Goal: Navigation & Orientation: Understand site structure

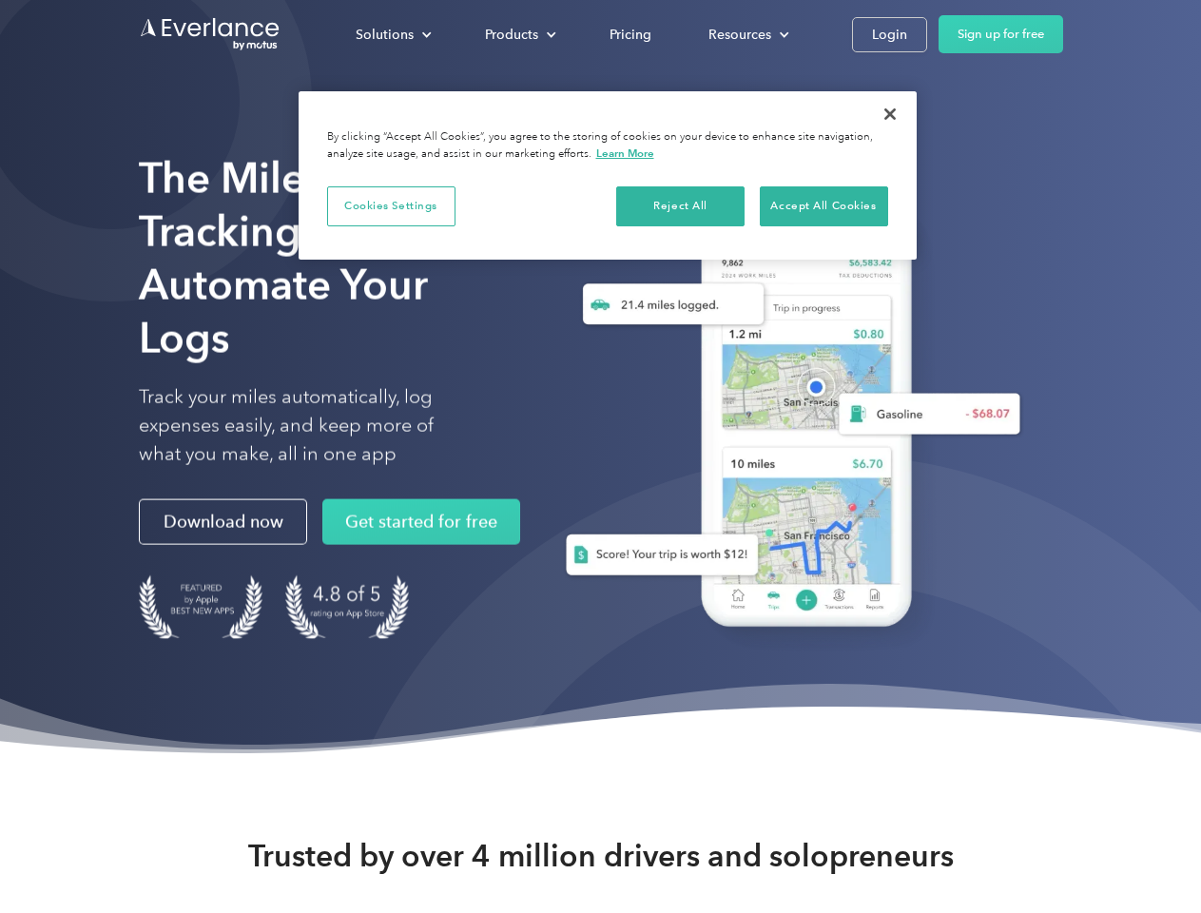
click at [393, 34] on div "Solutions" at bounding box center [385, 35] width 58 height 24
click at [518, 34] on div "Products" at bounding box center [511, 35] width 53 height 24
click at [746, 34] on div "Resources" at bounding box center [739, 35] width 63 height 24
click at [391, 205] on button "Cookies Settings" at bounding box center [391, 206] width 128 height 40
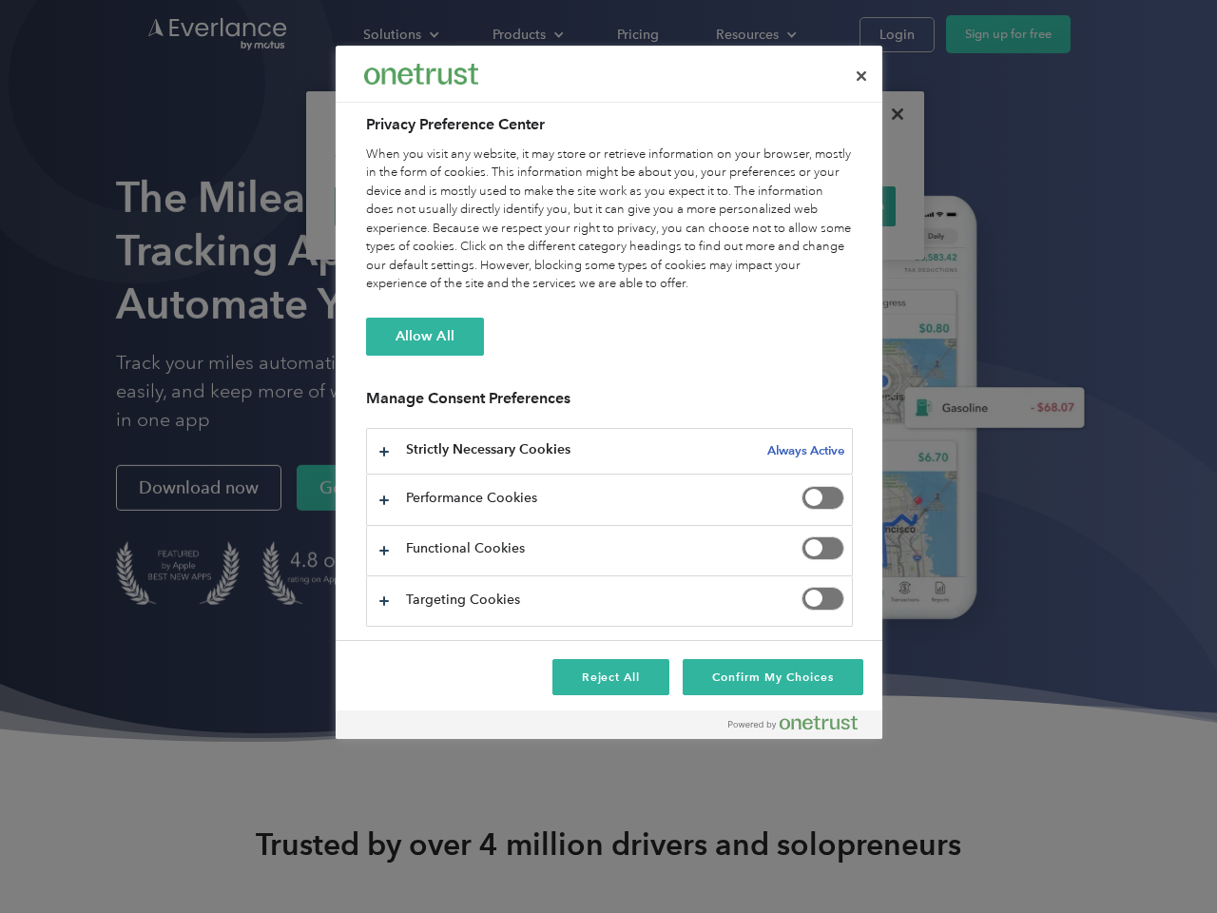
click at [681, 205] on div "When you visit any website, it may store or retrieve information on your browse…" at bounding box center [609, 219] width 487 height 148
click at [823, 205] on div "When you visit any website, it may store or retrieve information on your browse…" at bounding box center [609, 219] width 487 height 148
click at [890, 114] on div at bounding box center [608, 456] width 1217 height 913
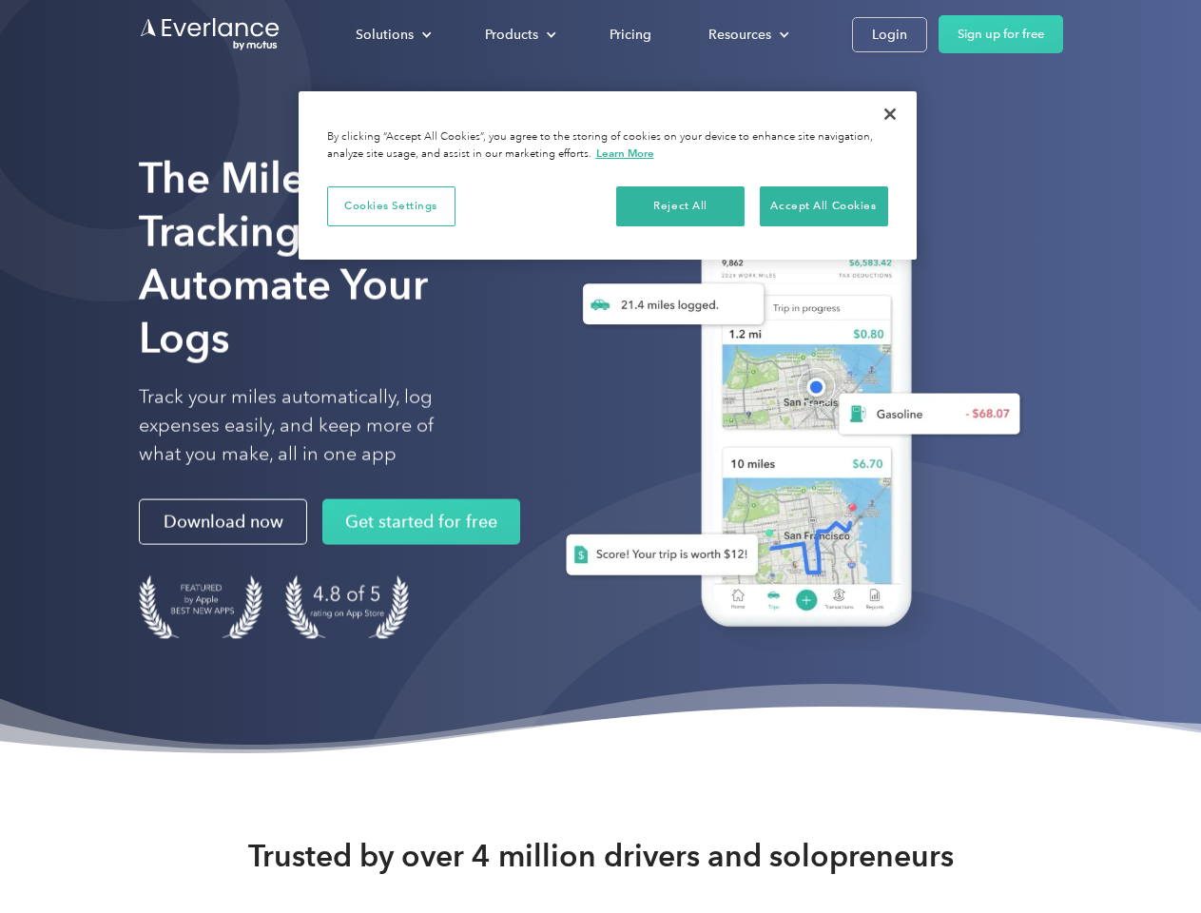
click at [393, 34] on div "Solutions" at bounding box center [385, 35] width 58 height 24
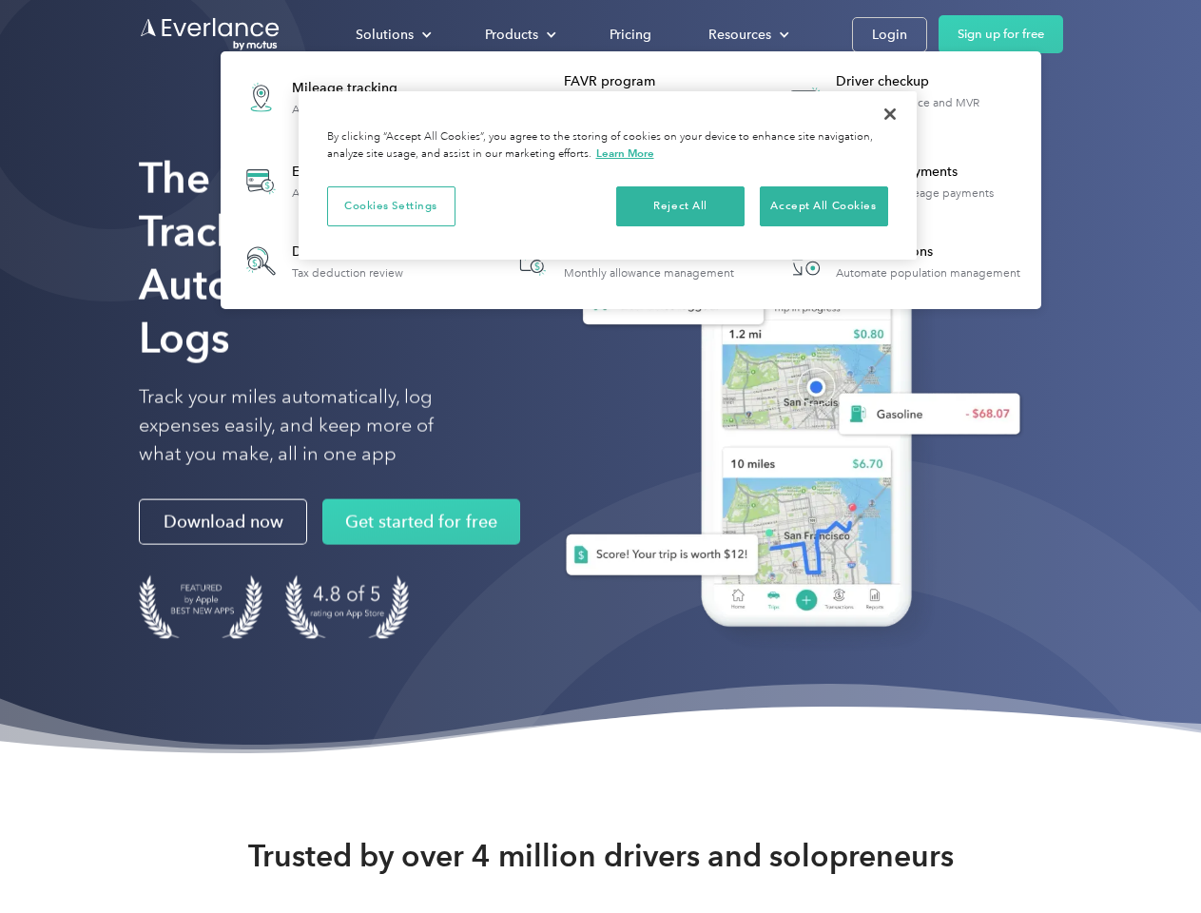
click at [518, 34] on div "Products" at bounding box center [511, 35] width 53 height 24
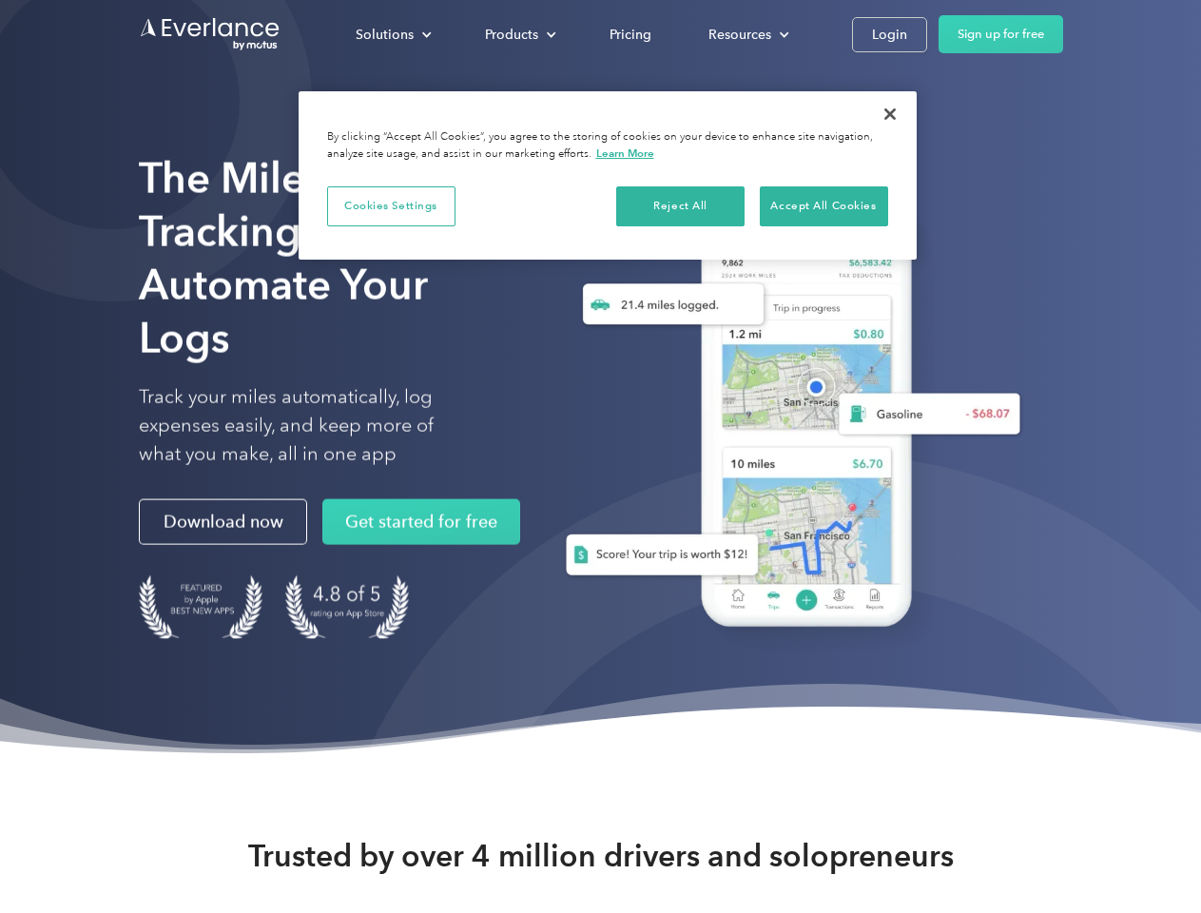
click at [746, 34] on div "Resources" at bounding box center [739, 35] width 63 height 24
click at [391, 205] on button "Cookies Settings" at bounding box center [391, 206] width 128 height 40
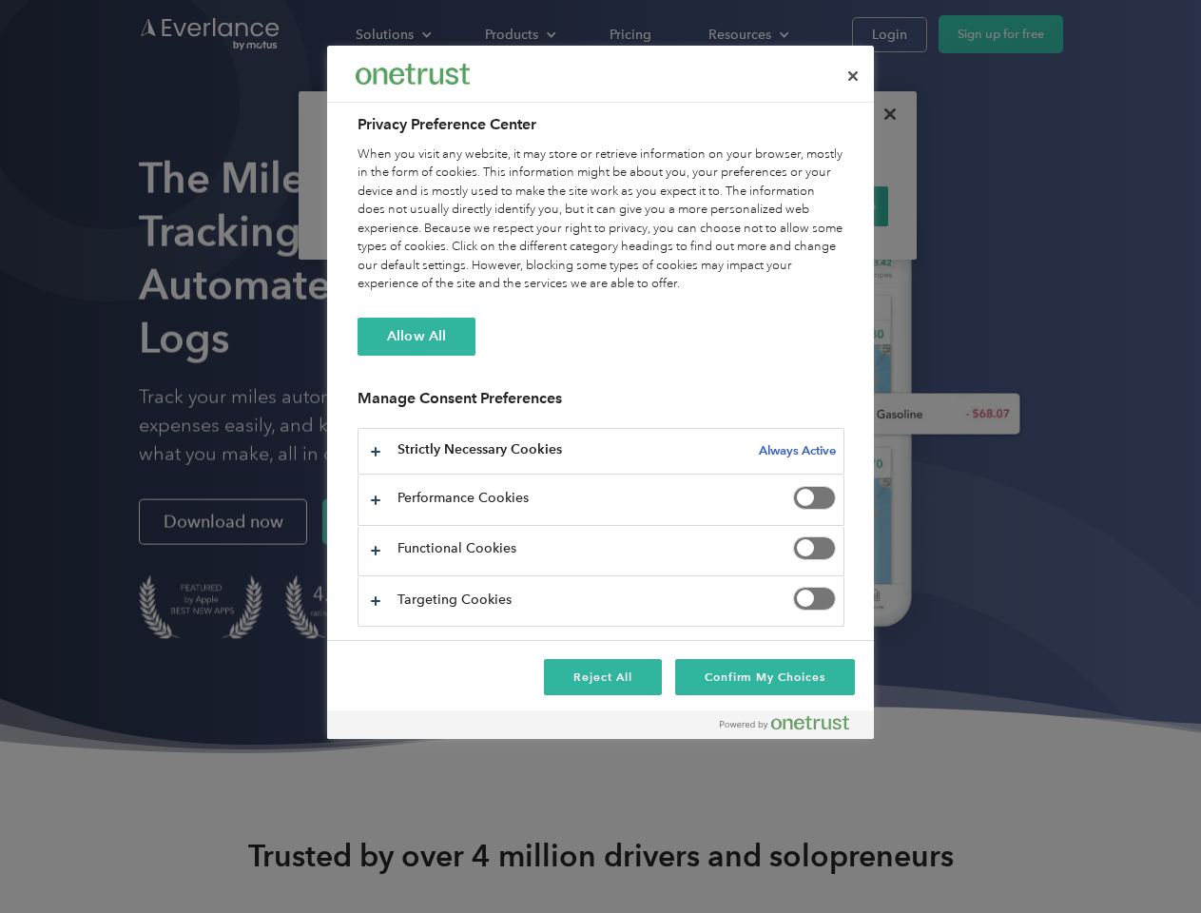
click at [681, 205] on div "When you visit any website, it may store or retrieve information on your browse…" at bounding box center [600, 219] width 487 height 148
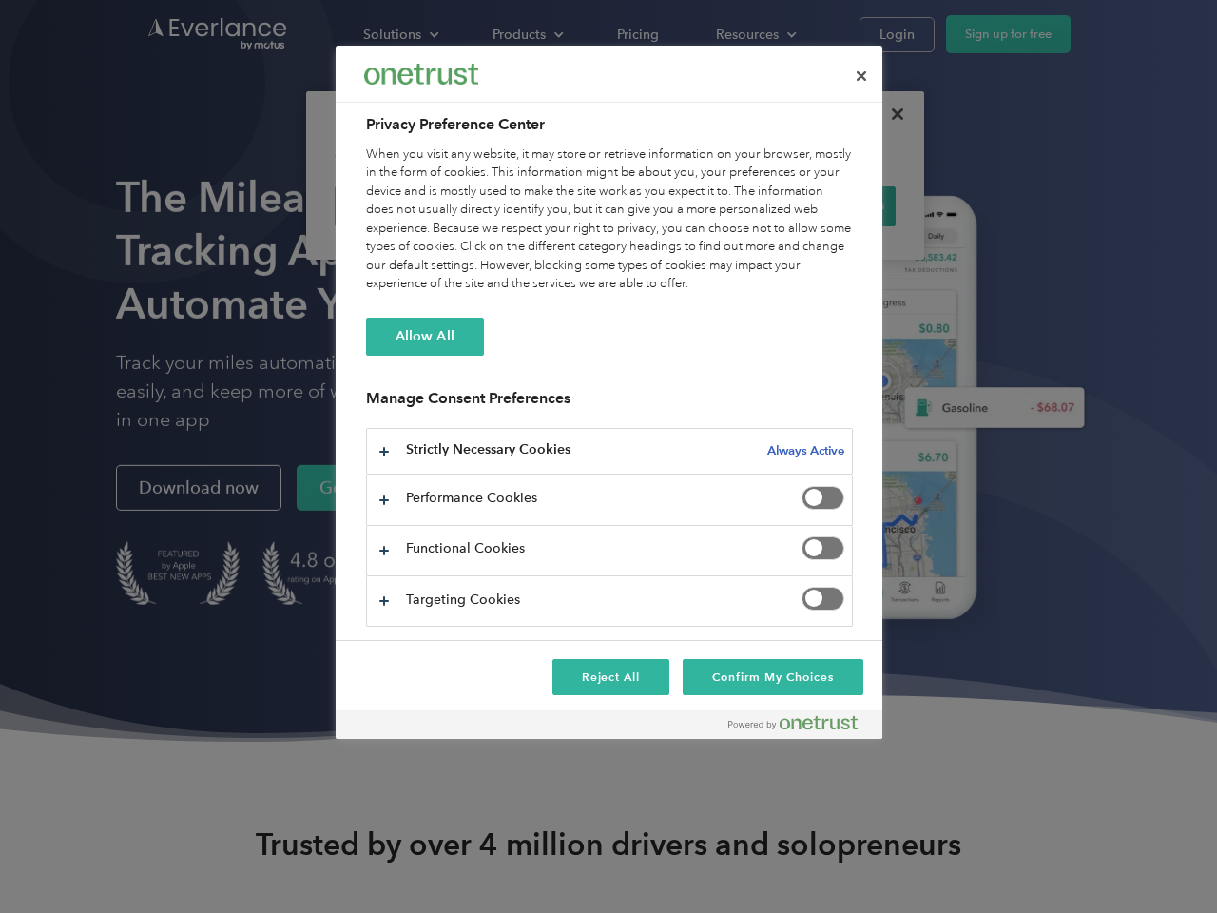
click at [823, 205] on div "When you visit any website, it may store or retrieve information on your browse…" at bounding box center [609, 219] width 487 height 148
click at [890, 114] on div at bounding box center [608, 456] width 1217 height 913
